Goal: Task Accomplishment & Management: Use online tool/utility

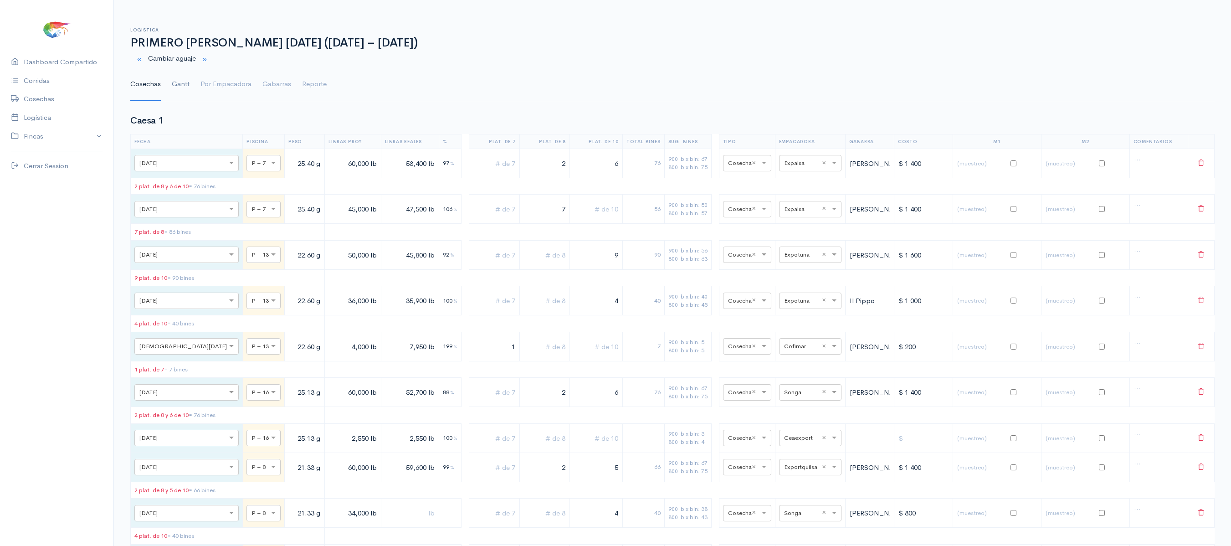
click at [185, 82] on link "Gantt" at bounding box center [181, 84] width 18 height 33
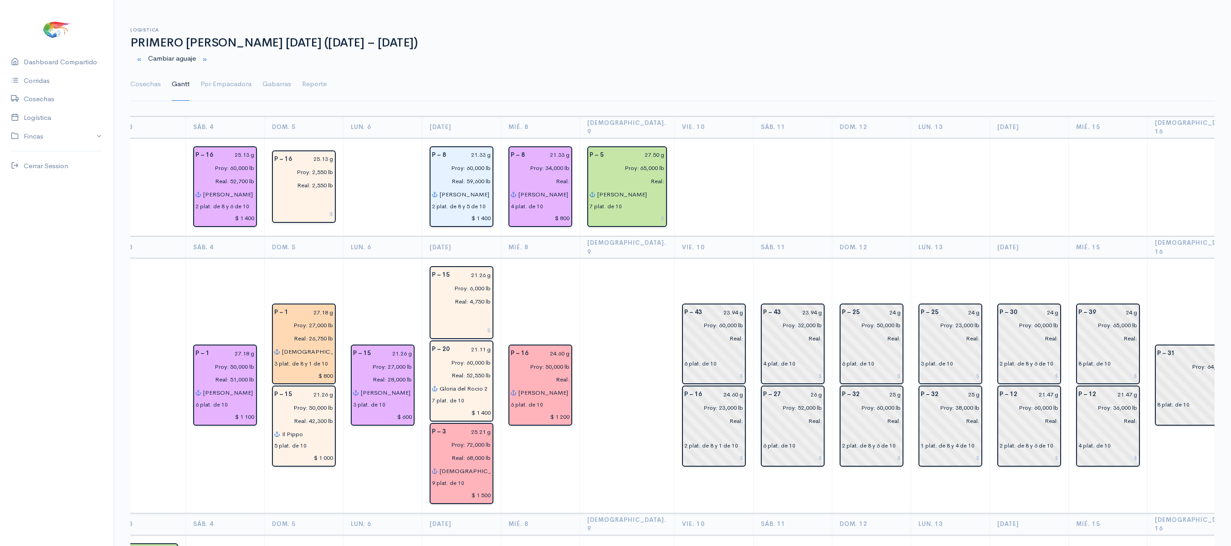
scroll to position [0, 509]
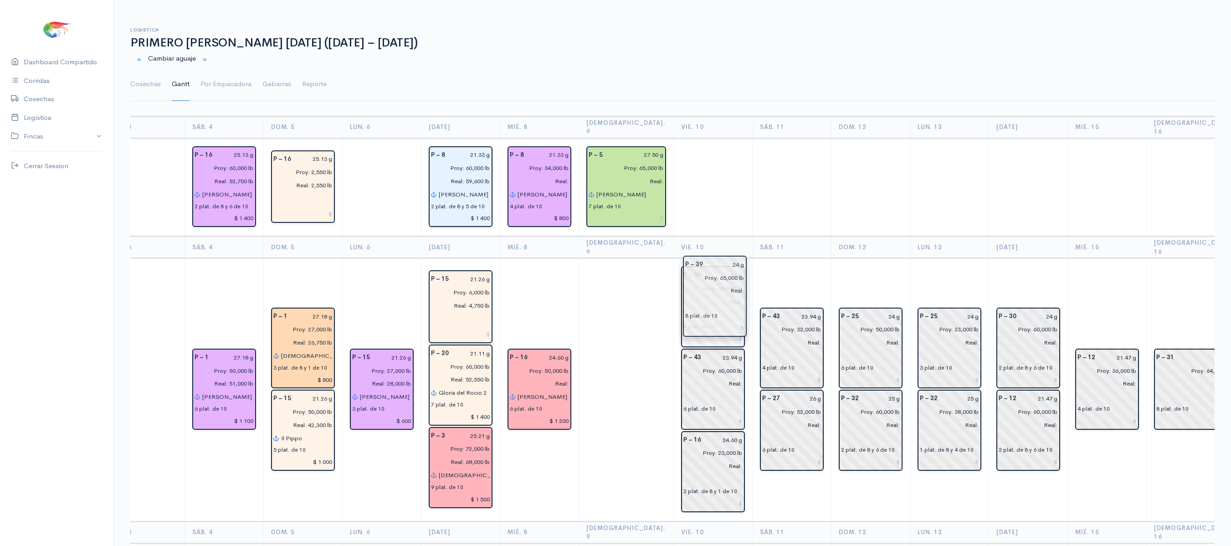
drag, startPoint x: 1053, startPoint y: 306, endPoint x: 693, endPoint y: 276, distance: 361.2
click at [831, 258] on td "P – 25 24 g Proy: 50,000 lb Real: 6 plat. de 10 P – 32 25 g Proy: 60,000 lb Rea…" at bounding box center [870, 389] width 79 height 263
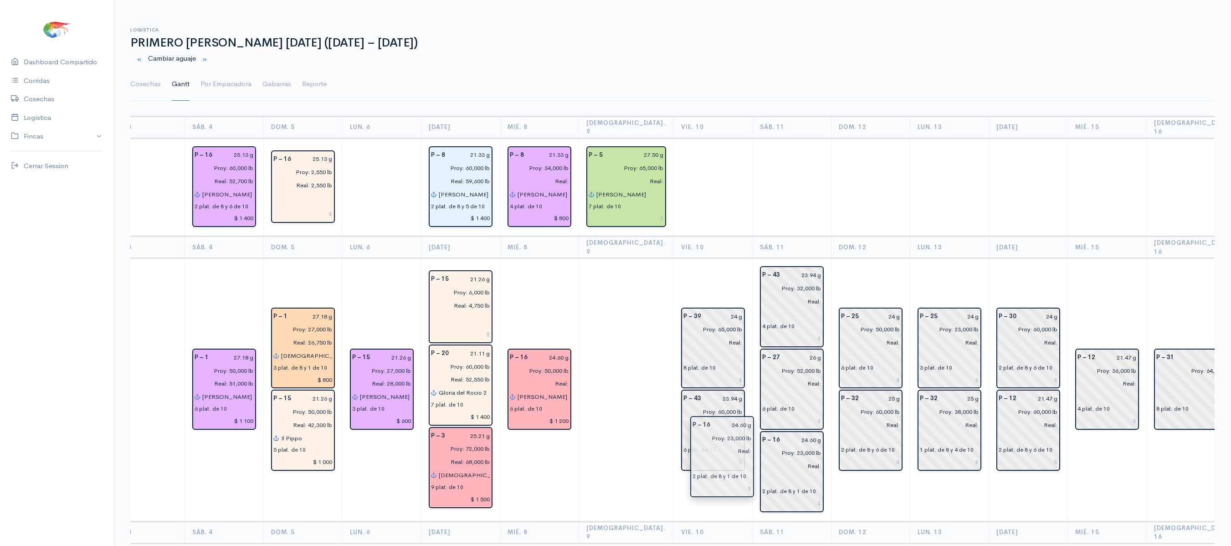
drag, startPoint x: 677, startPoint y: 462, endPoint x: 711, endPoint y: 467, distance: 34.2
click at [762, 472] on input "text" at bounding box center [791, 478] width 59 height 13
click at [844, 144] on td at bounding box center [870, 187] width 79 height 98
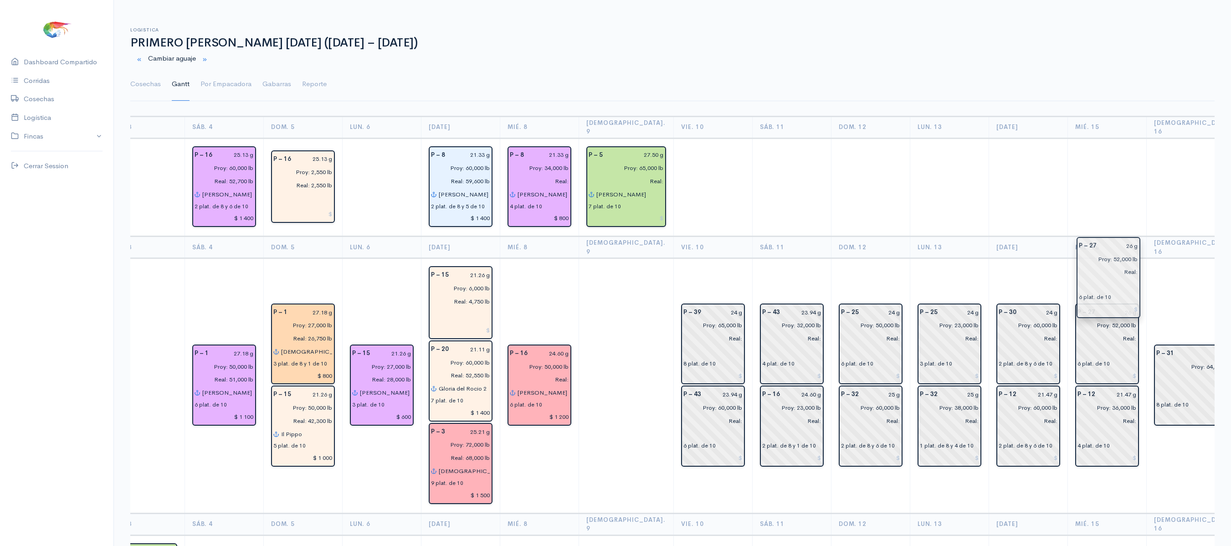
drag, startPoint x: 754, startPoint y: 358, endPoint x: 1099, endPoint y: 262, distance: 358.3
click at [1099, 262] on td "P – 27 26 g Proy: 52,000 lb Real: 6 plat. de 10 P – 12 21.47 g Proy: 36,000 lb …" at bounding box center [1106, 385] width 79 height 255
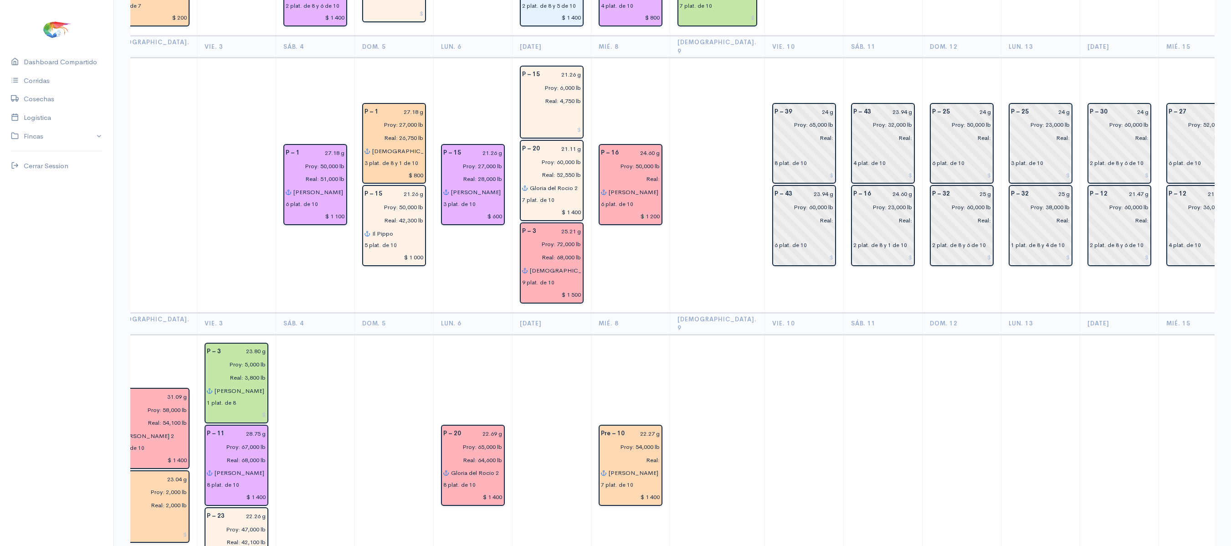
scroll to position [0, 0]
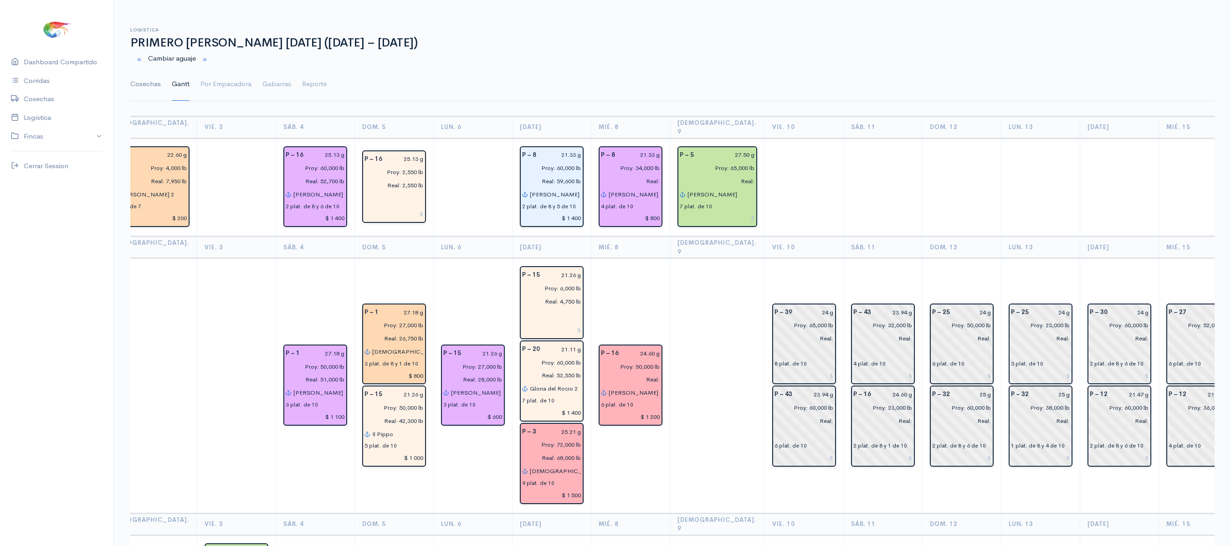
click at [139, 73] on link "Cosechas" at bounding box center [145, 84] width 31 height 33
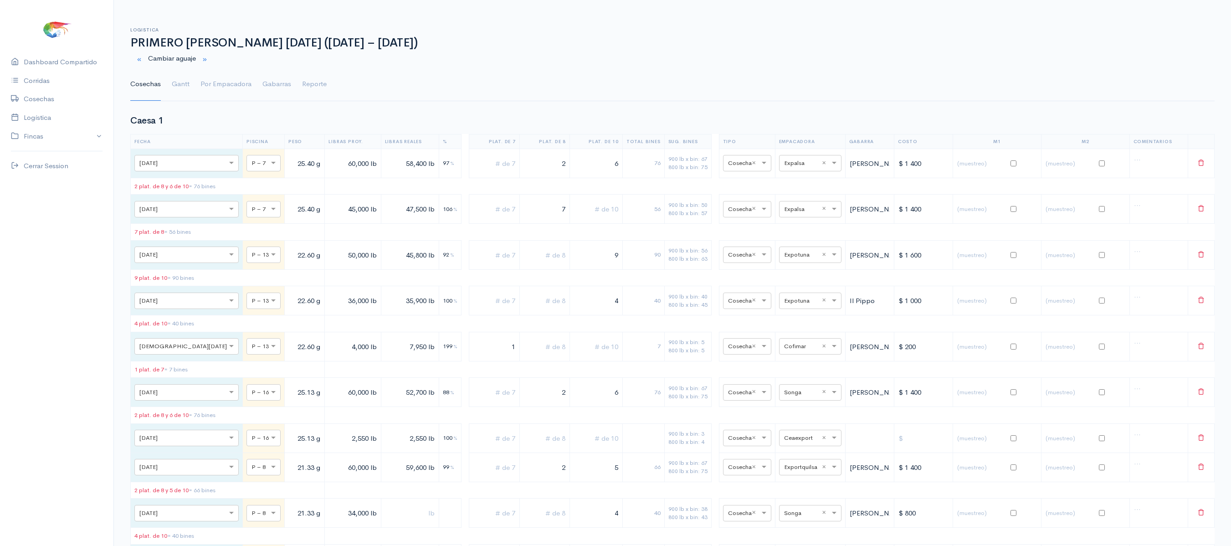
click at [139, 73] on link "Cosechas" at bounding box center [145, 84] width 31 height 33
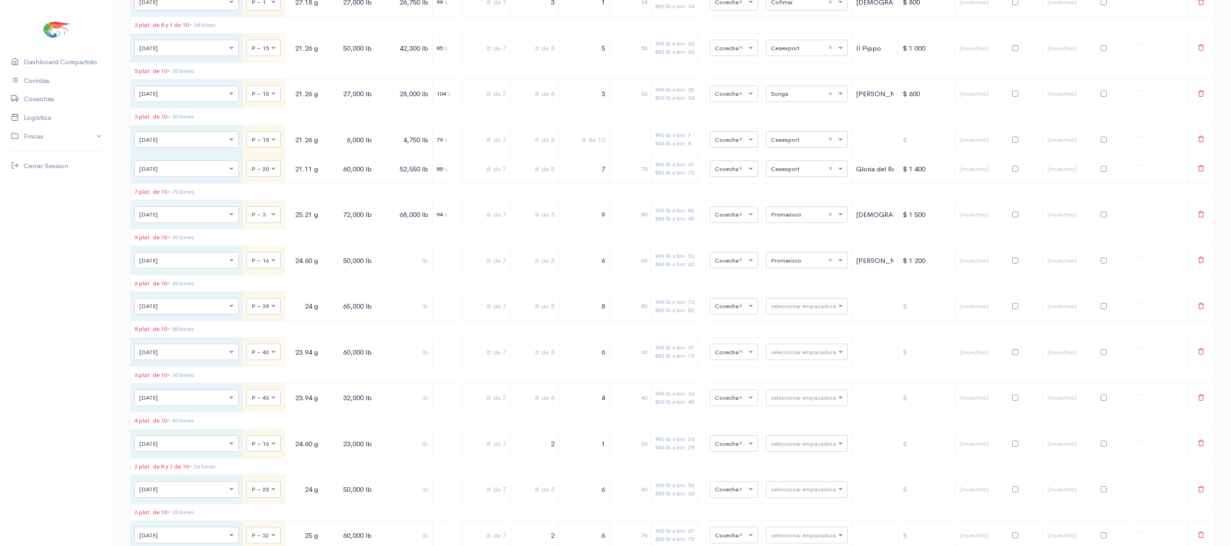
scroll to position [831, 0]
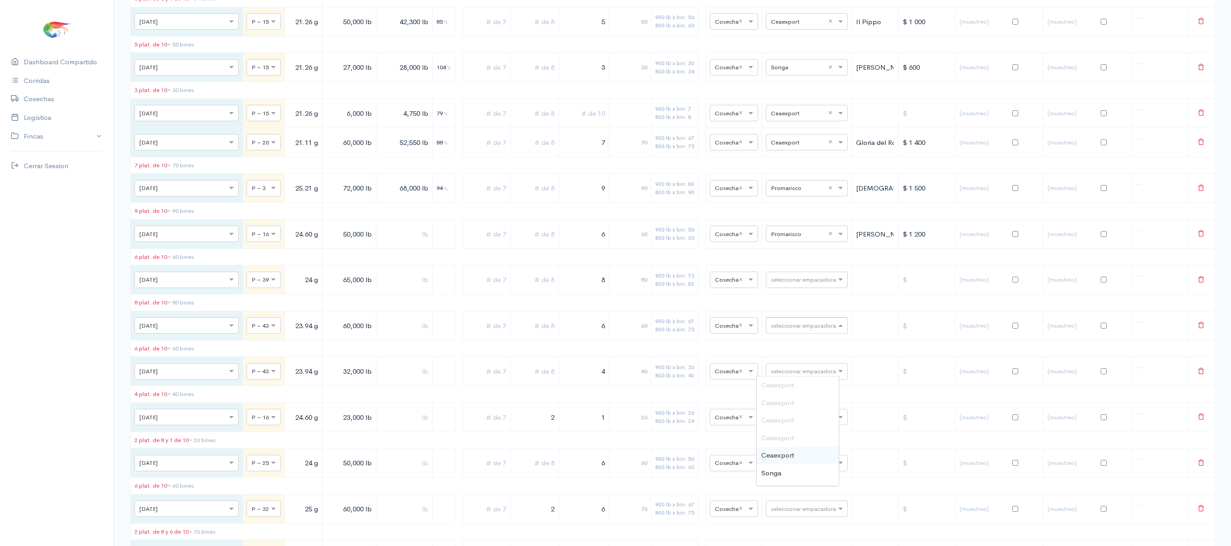
click at [790, 330] on input "text" at bounding box center [799, 325] width 56 height 10
type input "so"
click at [795, 377] on div "Songa" at bounding box center [798, 385] width 82 height 18
click at [791, 294] on td "seleccionar empacadora" at bounding box center [807, 279] width 90 height 29
click at [787, 288] on div "seleccionar empacadora" at bounding box center [807, 280] width 82 height 16
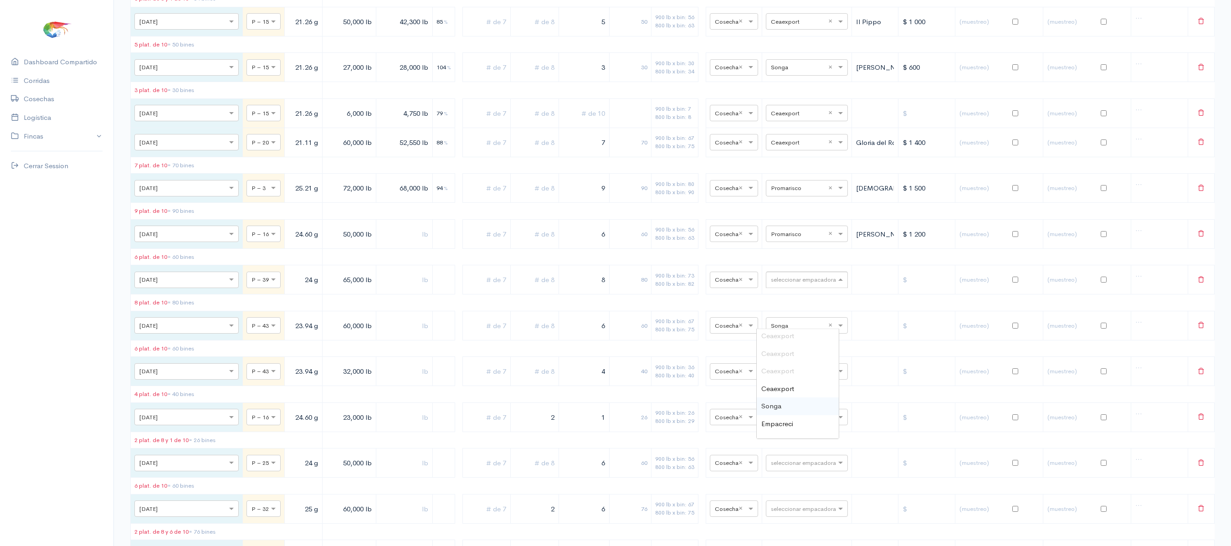
scroll to position [18, 0]
click at [777, 392] on span "Ceaexport" at bounding box center [777, 389] width 33 height 9
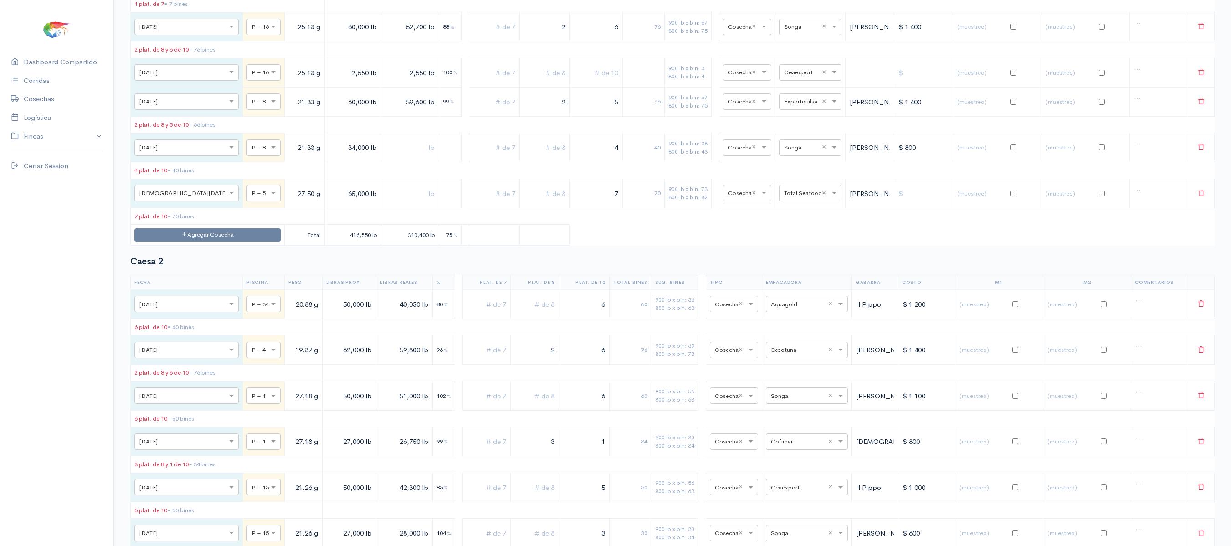
scroll to position [0, 0]
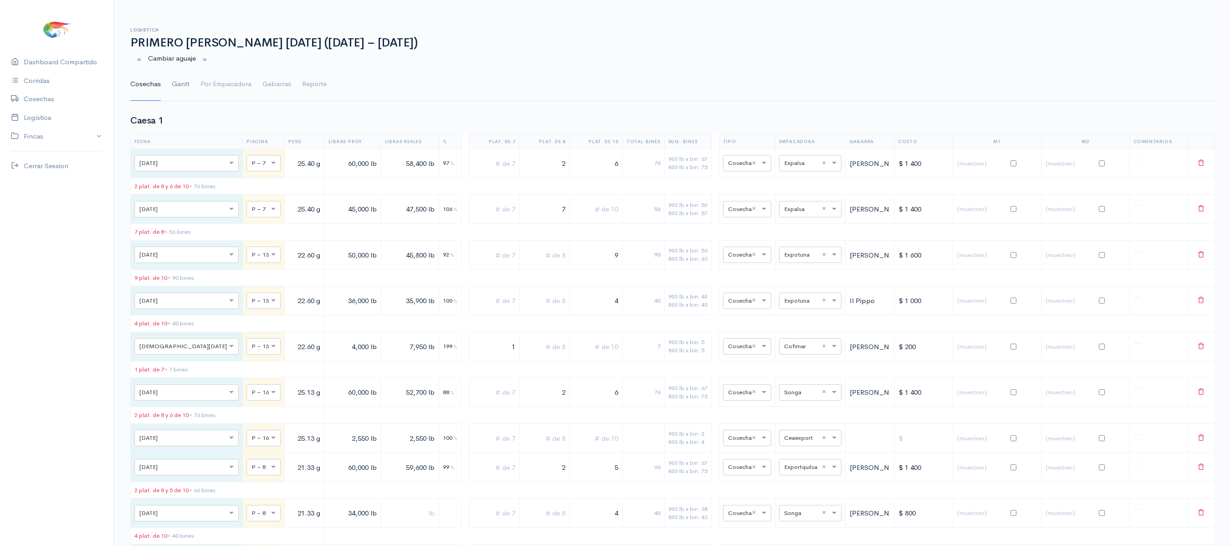
click at [178, 88] on link "Gantt" at bounding box center [181, 84] width 18 height 33
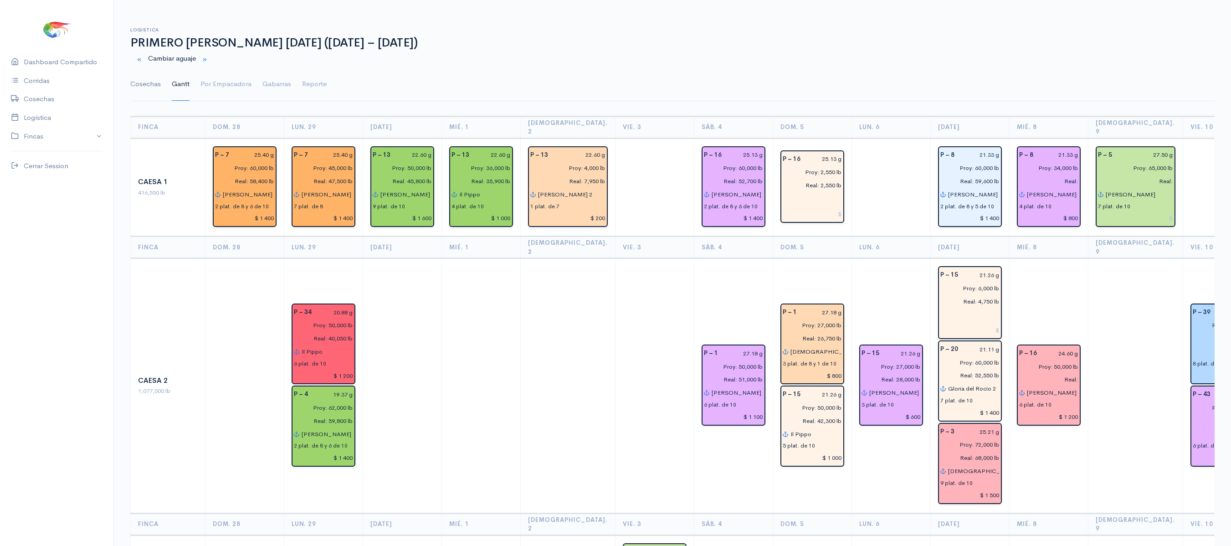
click at [149, 82] on link "Cosechas" at bounding box center [145, 84] width 31 height 33
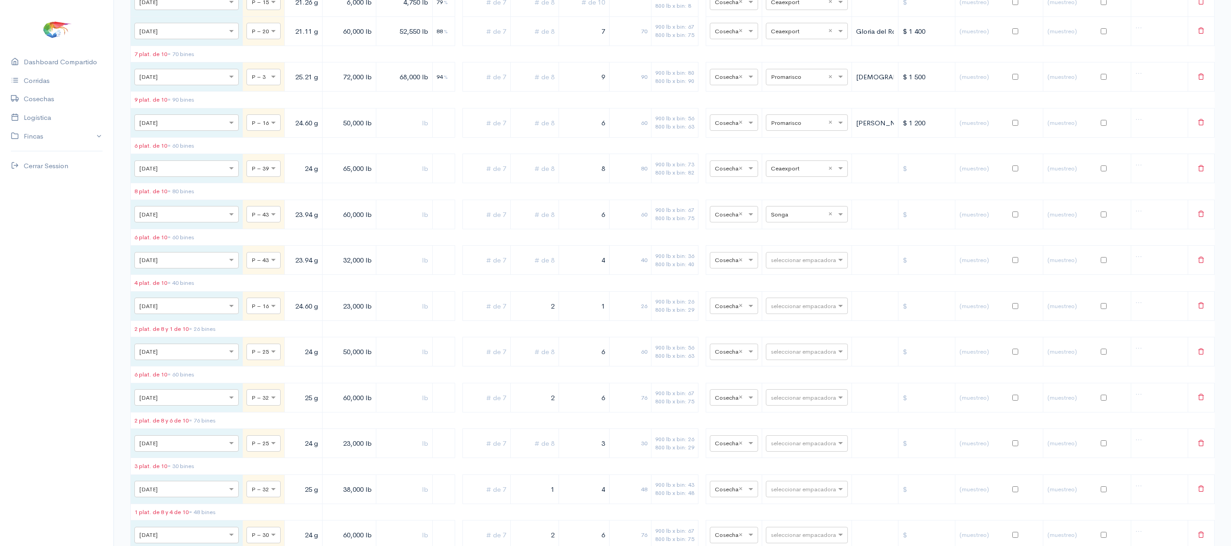
scroll to position [1052, 0]
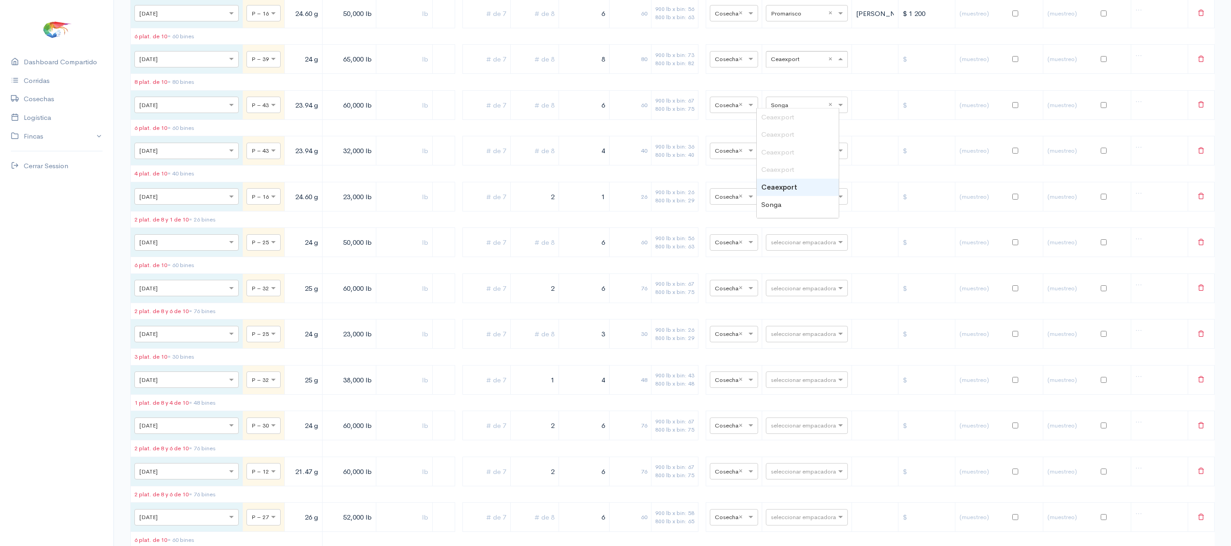
click at [797, 64] on input "text" at bounding box center [799, 59] width 56 height 10
type input "cea"
click at [775, 181] on div "Ceaexport" at bounding box center [798, 174] width 82 height 18
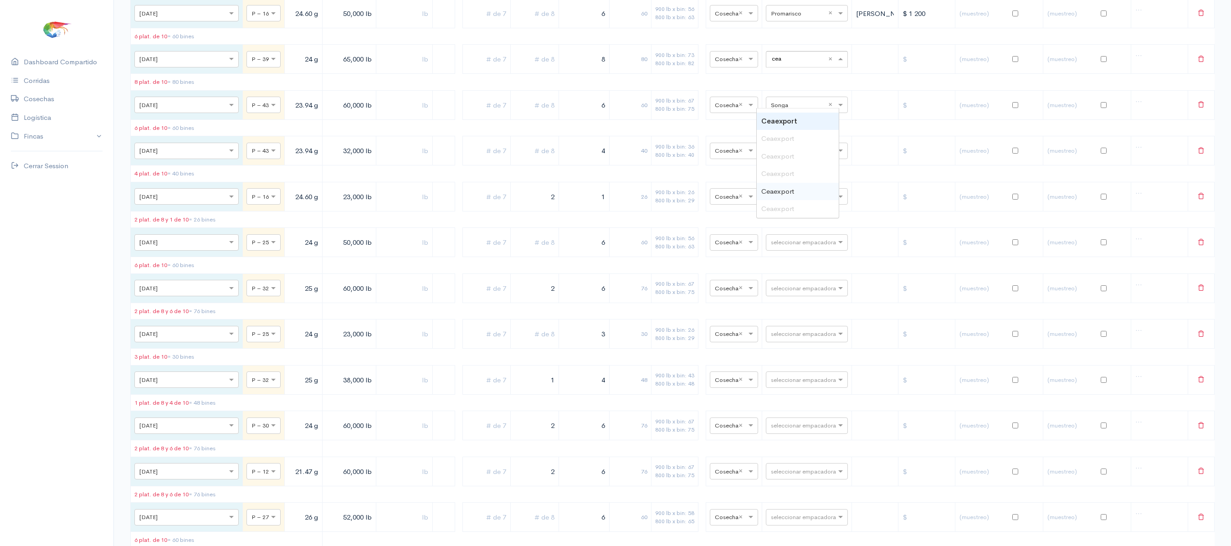
click at [775, 181] on div "Ceaexport" at bounding box center [798, 174] width 82 height 18
click at [799, 193] on div "Ceaexport" at bounding box center [798, 192] width 82 height 18
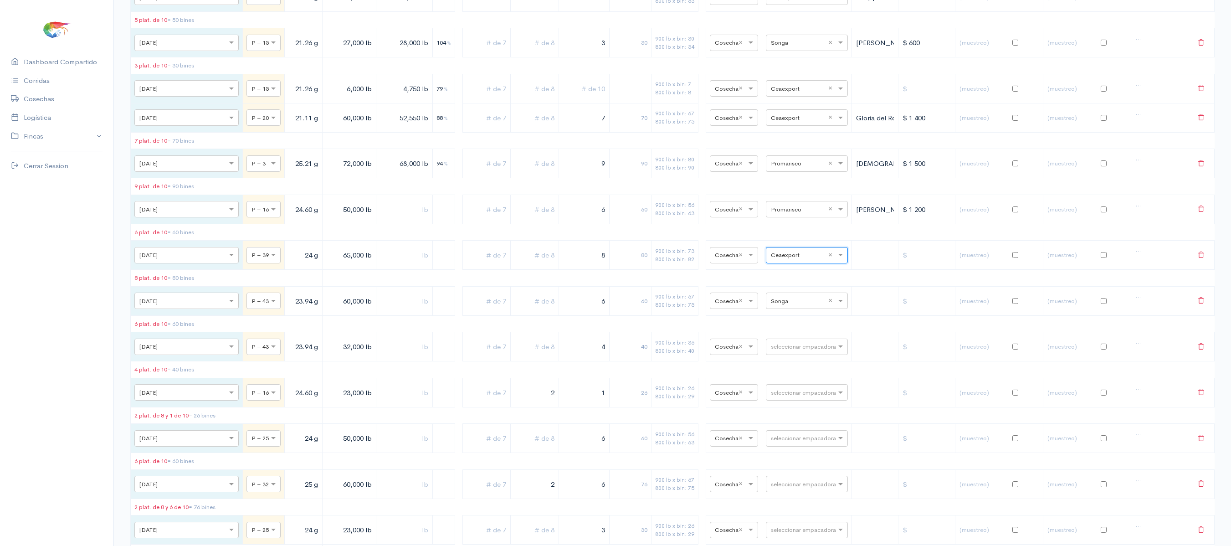
scroll to position [857, 0]
click at [522, 309] on input "text" at bounding box center [534, 300] width 41 height 19
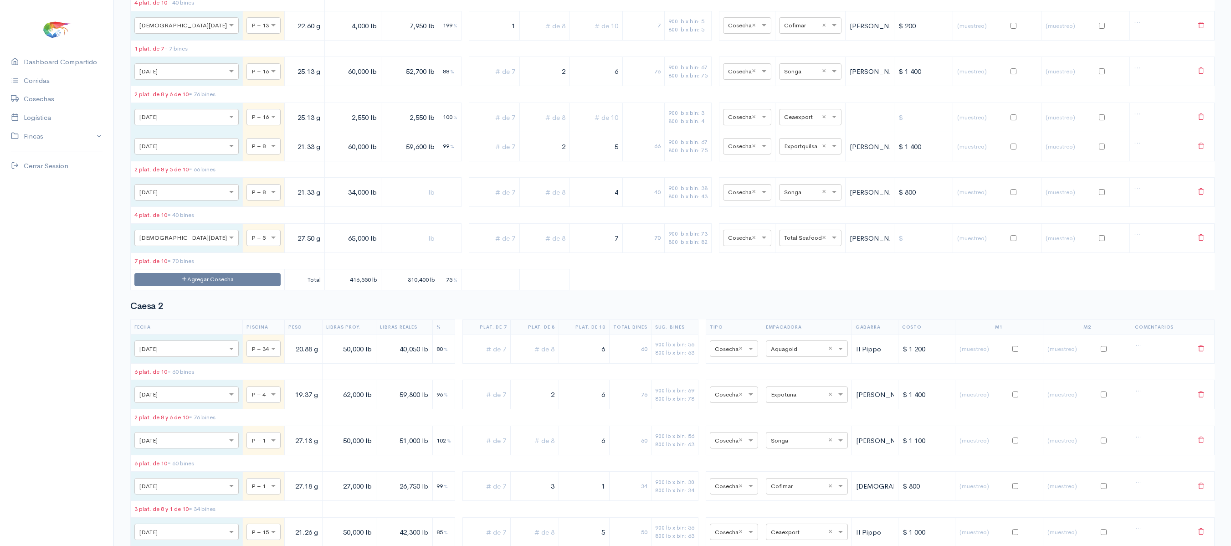
scroll to position [0, 0]
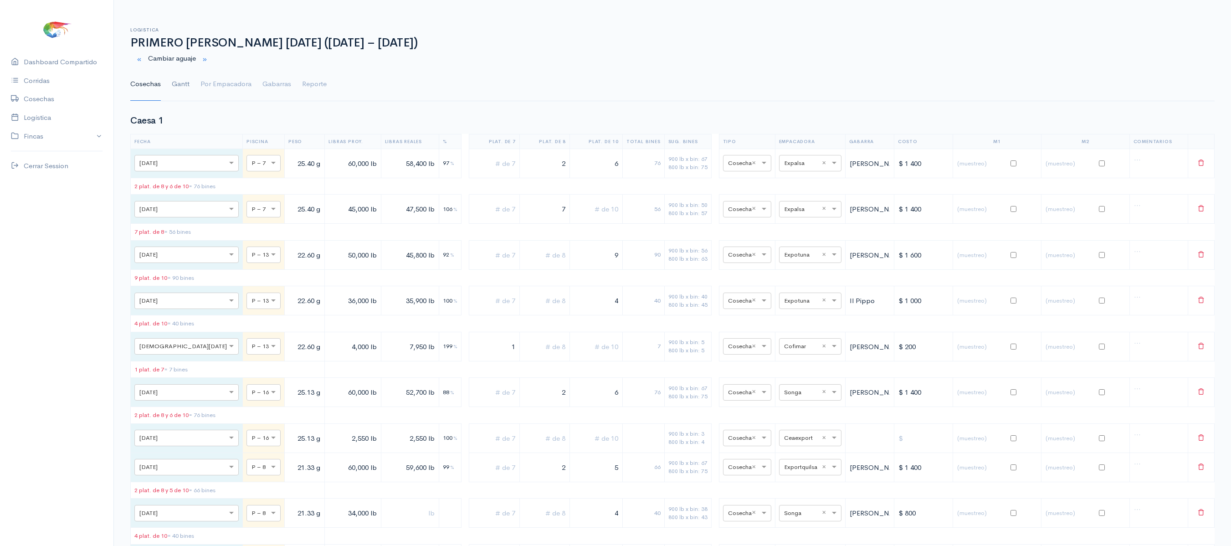
type input "2"
click at [173, 88] on link "Gantt" at bounding box center [181, 84] width 18 height 33
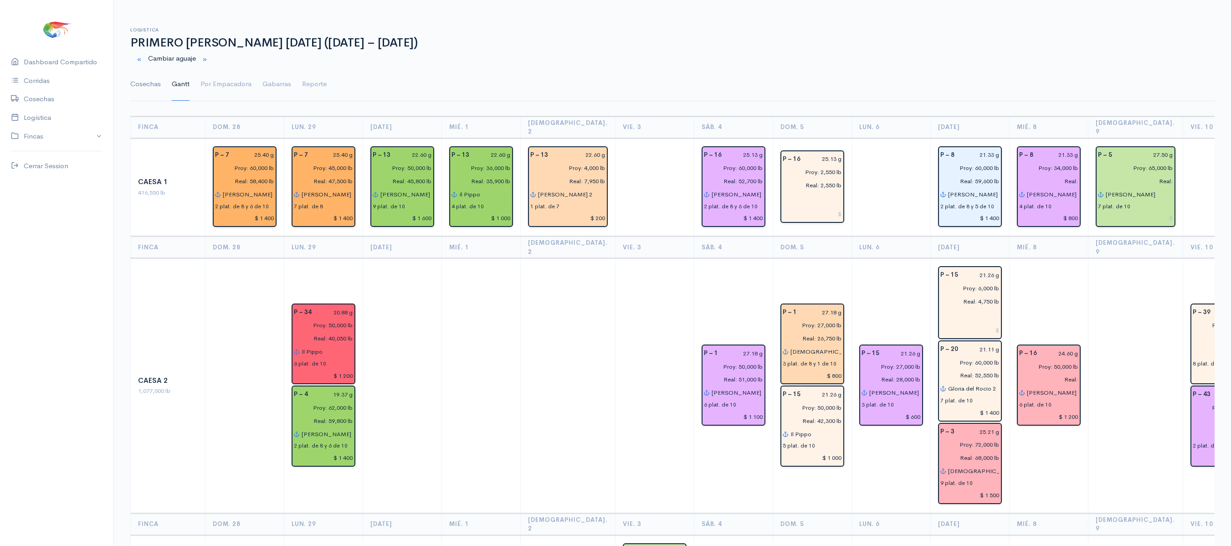
click at [143, 78] on link "Cosechas" at bounding box center [145, 84] width 31 height 33
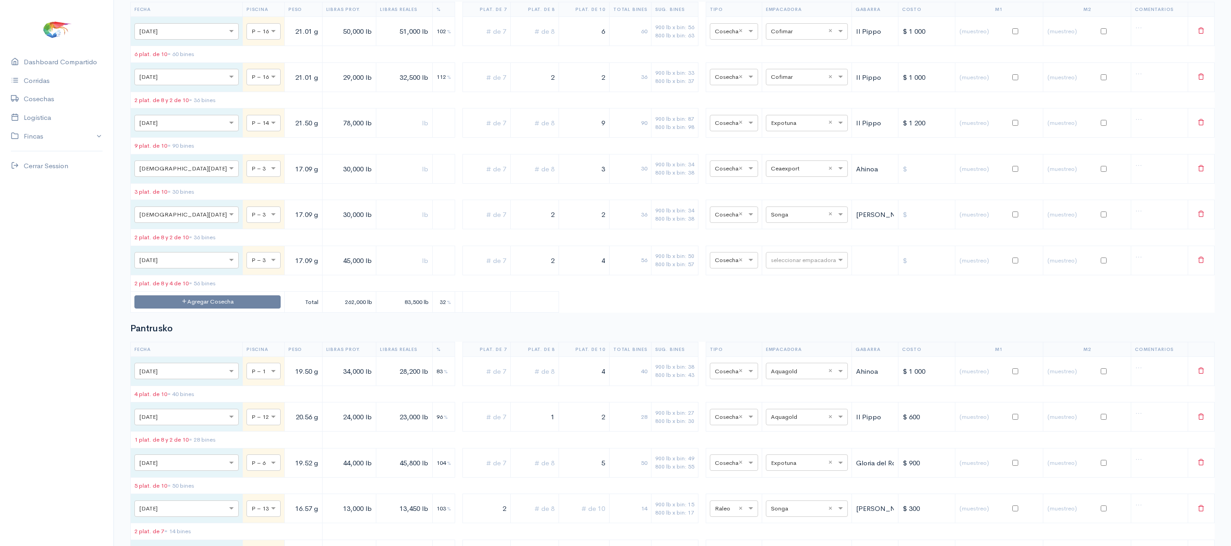
scroll to position [2961, 0]
click at [778, 264] on input "text" at bounding box center [799, 259] width 56 height 10
type input "ce"
click at [774, 466] on div "Ceaexport" at bounding box center [796, 472] width 82 height 18
click at [765, 333] on h2 "Pantrusko" at bounding box center [672, 328] width 1084 height 10
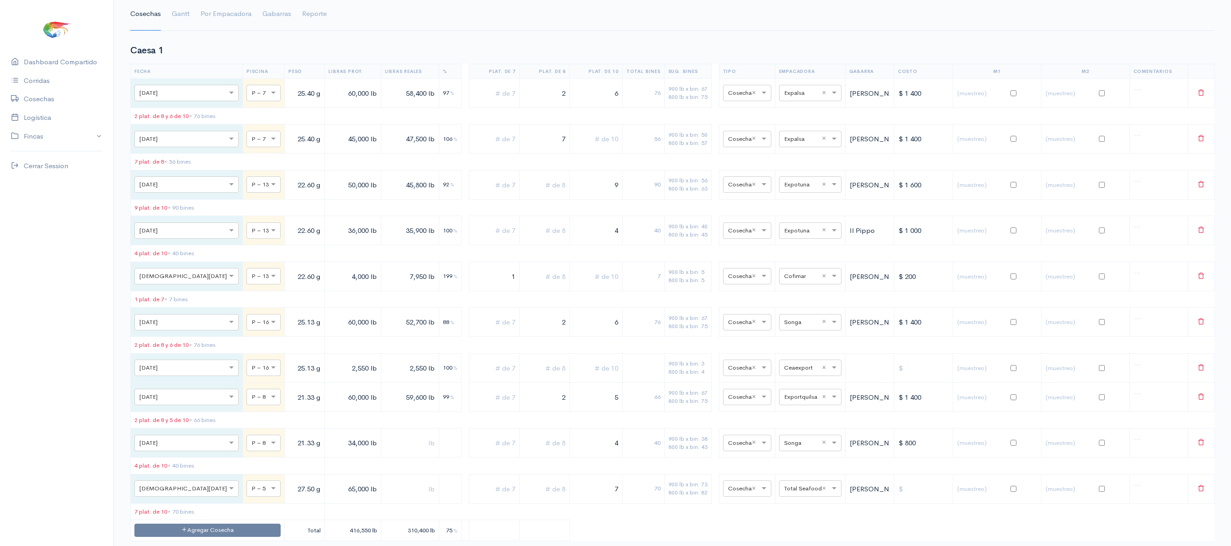
scroll to position [0, 0]
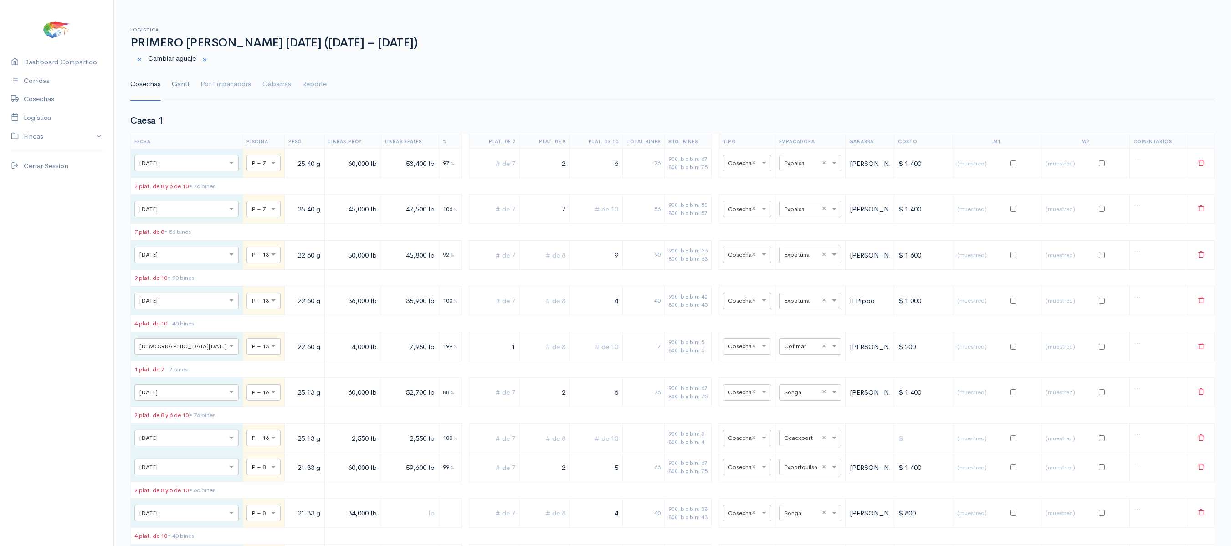
click at [172, 76] on link "Gantt" at bounding box center [181, 84] width 18 height 33
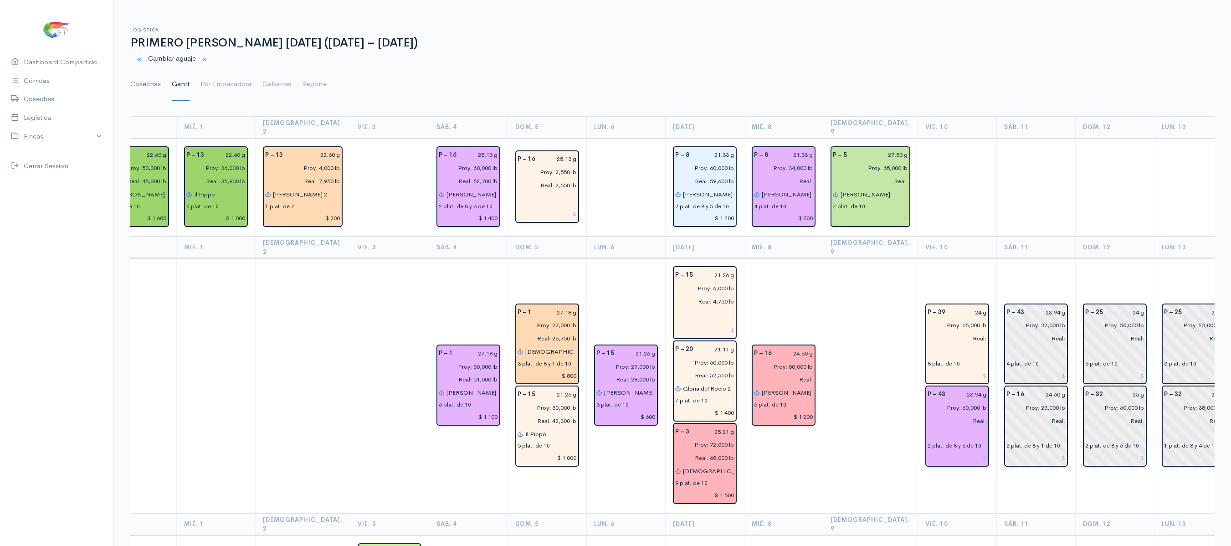
click at [133, 69] on link "Cosechas" at bounding box center [145, 84] width 31 height 33
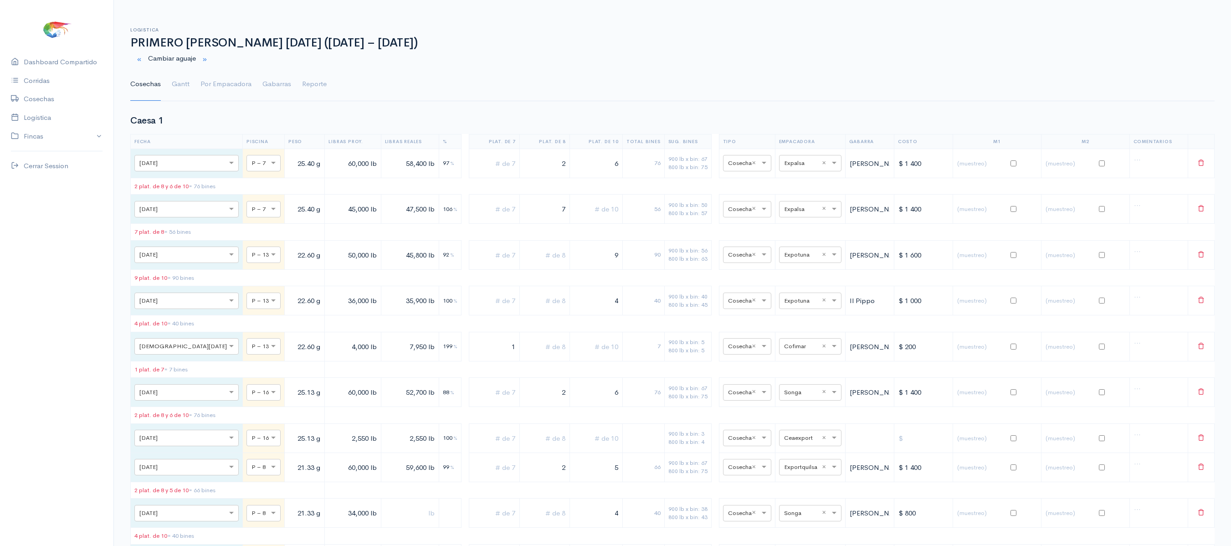
click at [140, 75] on link "Cosechas" at bounding box center [145, 84] width 31 height 33
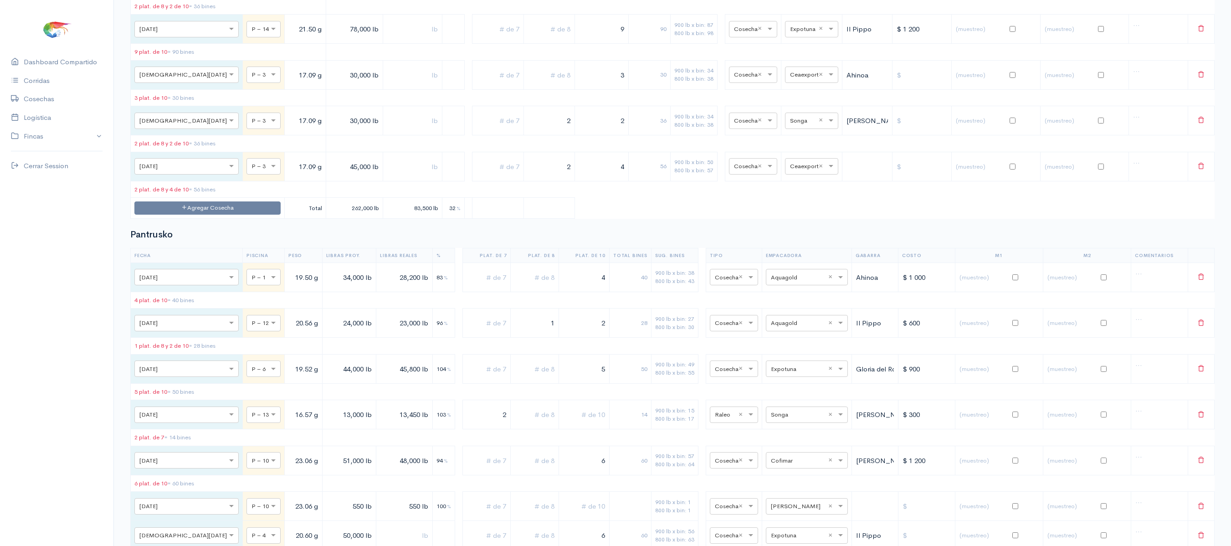
scroll to position [3055, 0]
click at [789, 174] on div "seleccionar empacadora × Ceaexport ×" at bounding box center [811, 165] width 53 height 16
type input "cea"
click at [807, 382] on span "Ceaexport" at bounding box center [796, 382] width 33 height 9
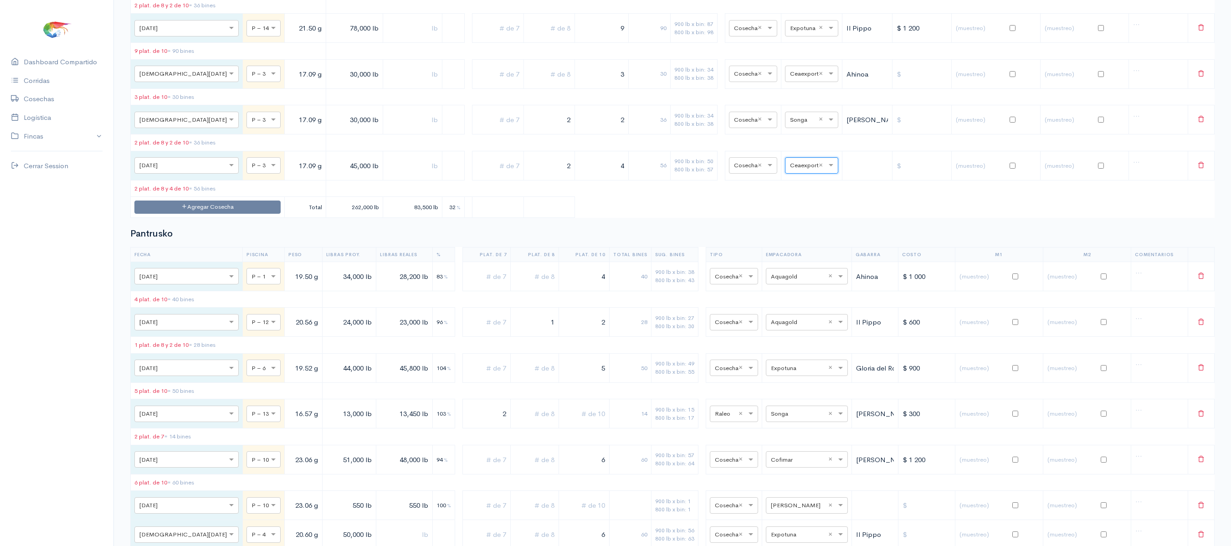
drag, startPoint x: 782, startPoint y: 312, endPoint x: 1028, endPoint y: 589, distance: 370.5
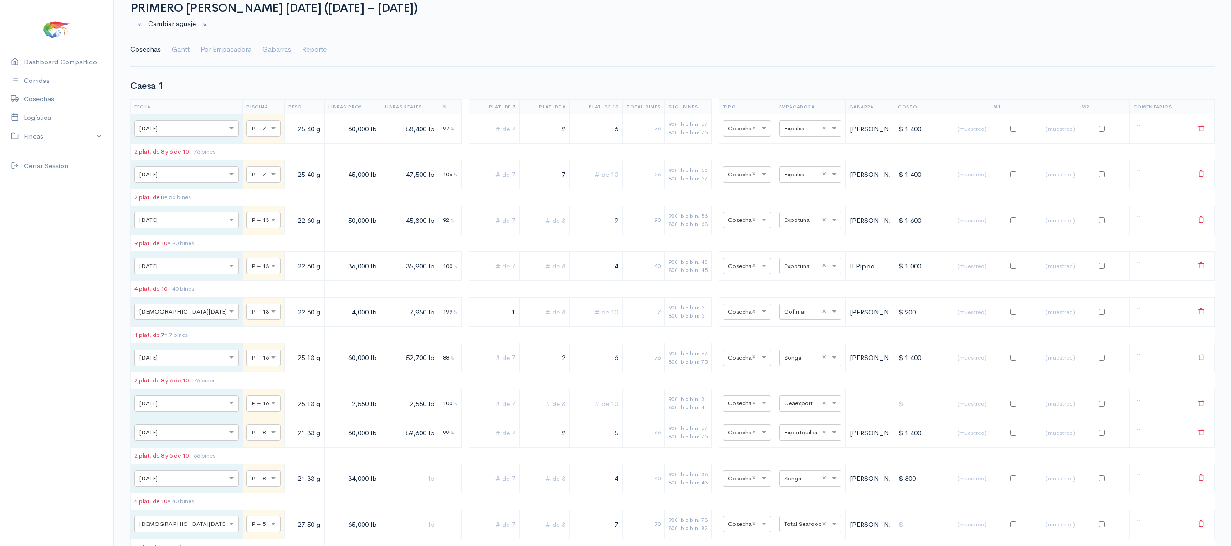
scroll to position [0, 0]
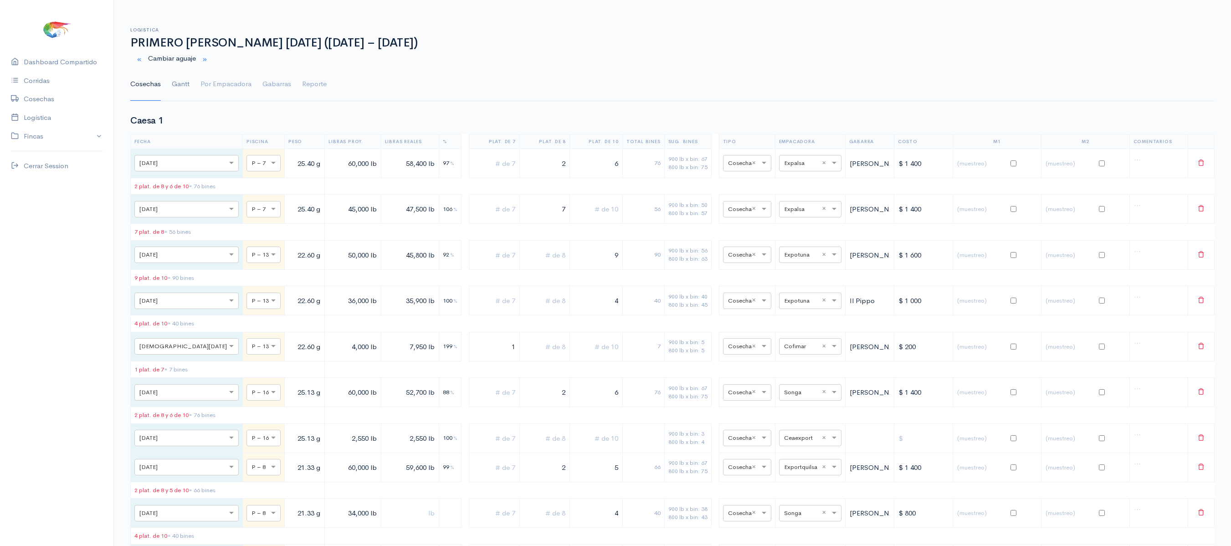
click at [179, 90] on link "Gantt" at bounding box center [181, 84] width 18 height 33
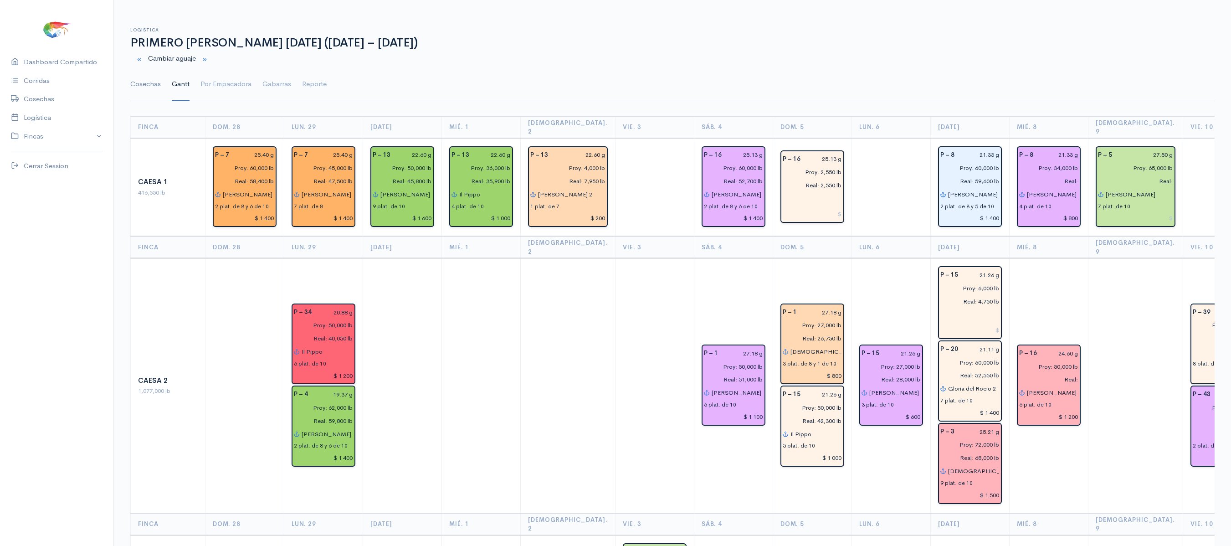
click at [132, 97] on link "Cosechas" at bounding box center [145, 84] width 31 height 33
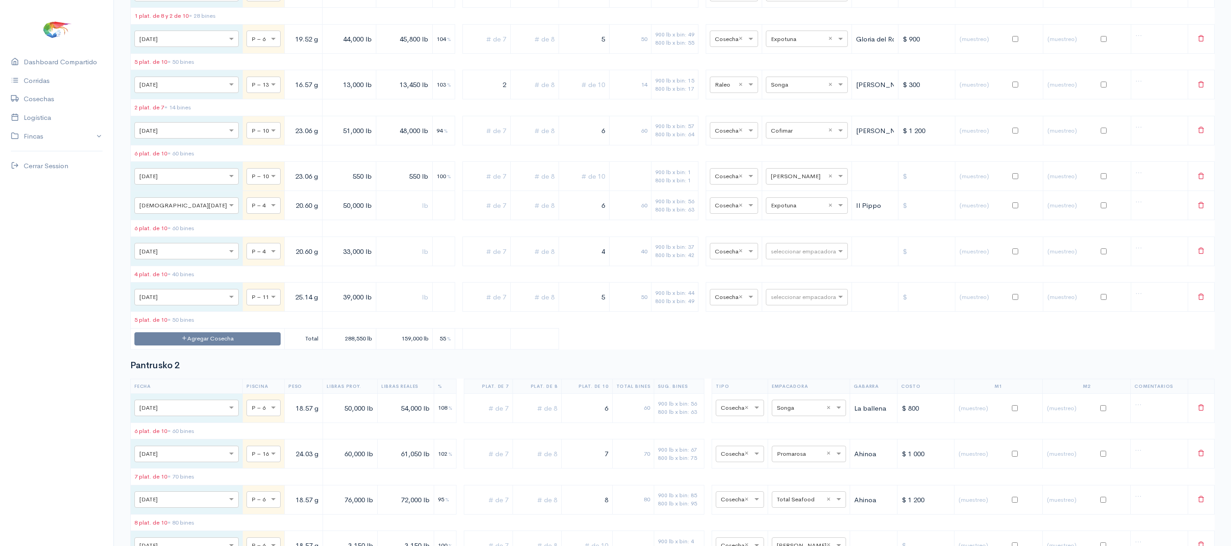
scroll to position [3383, 0]
click at [809, 256] on input "text" at bounding box center [799, 251] width 56 height 10
type input "expot"
click at [796, 416] on div "Expotuna" at bounding box center [798, 411] width 82 height 18
click at [796, 350] on table "Fecha Piscina Peso Libras Proy. Libras Reales % Plat. de 7 Plat. de 8 Plat. de …" at bounding box center [672, 134] width 1084 height 431
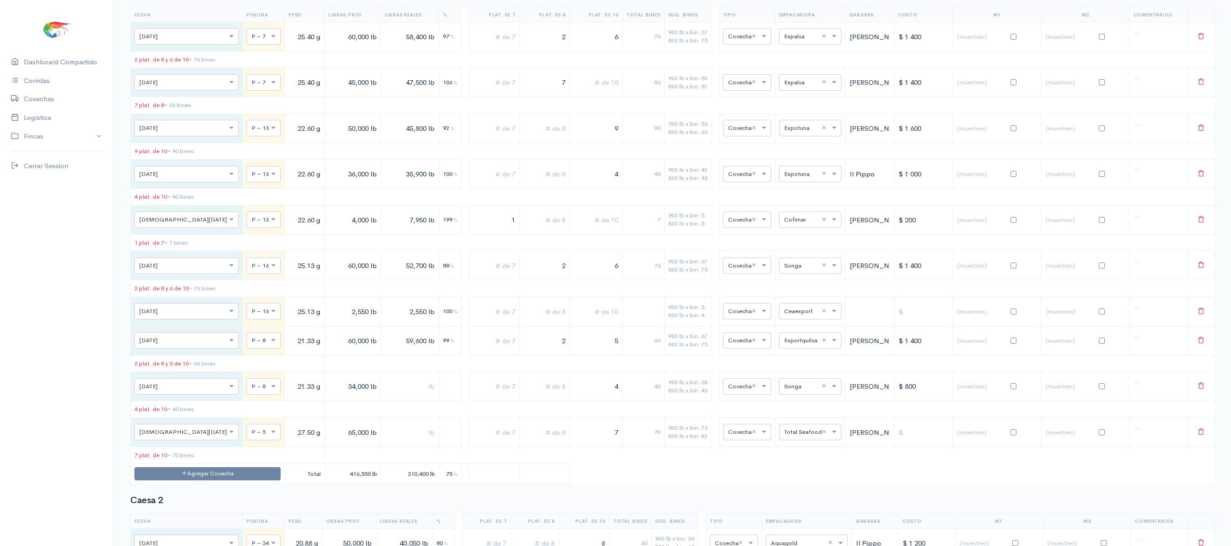
scroll to position [0, 0]
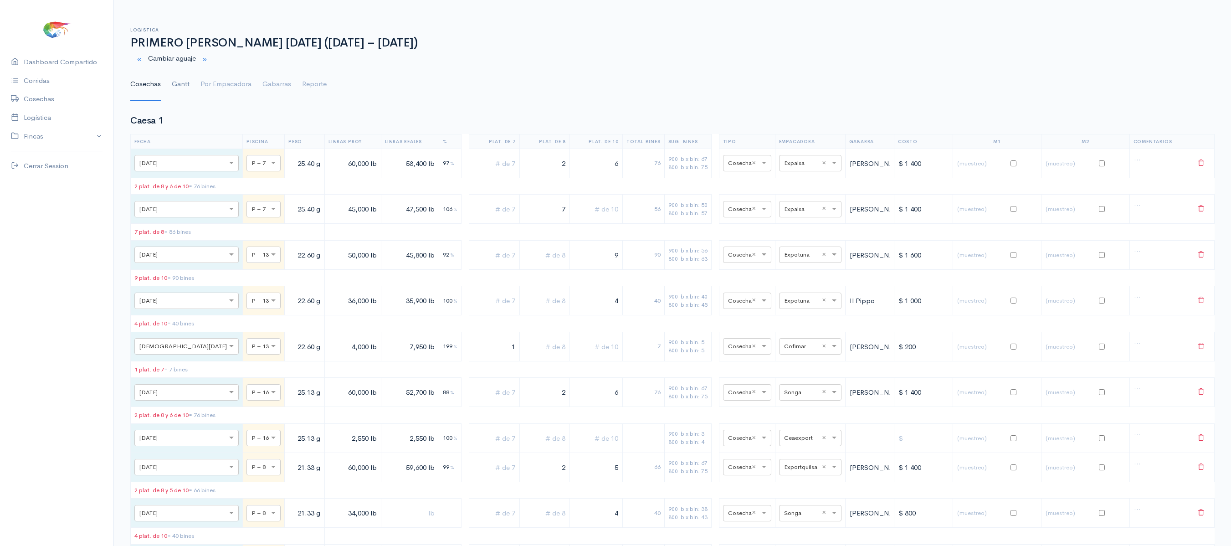
click at [183, 85] on link "Gantt" at bounding box center [181, 84] width 18 height 33
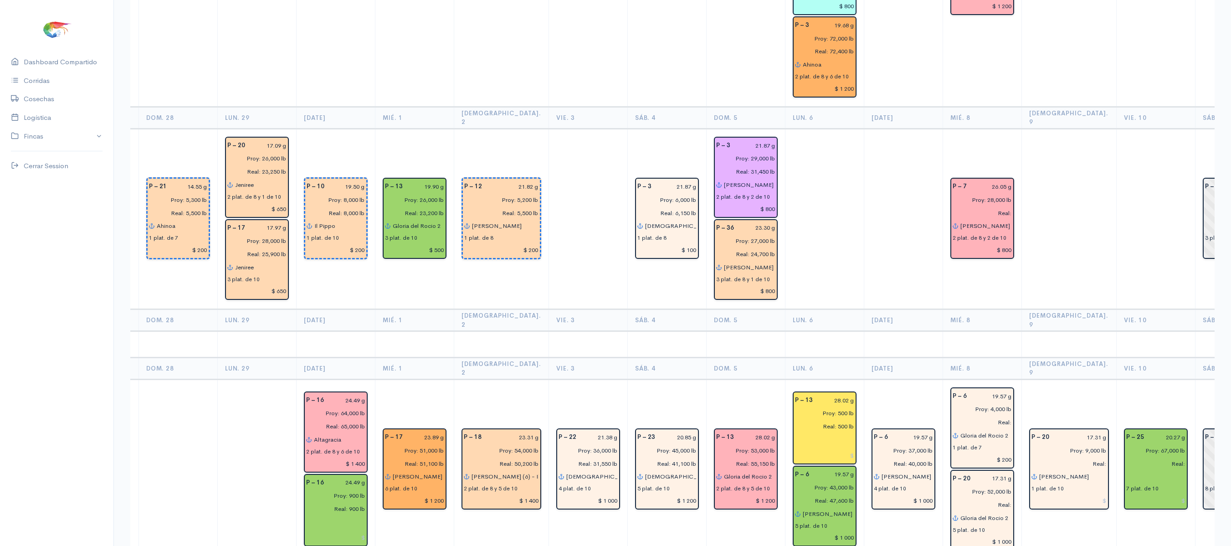
scroll to position [1816, 0]
